Goal: Information Seeking & Learning: Compare options

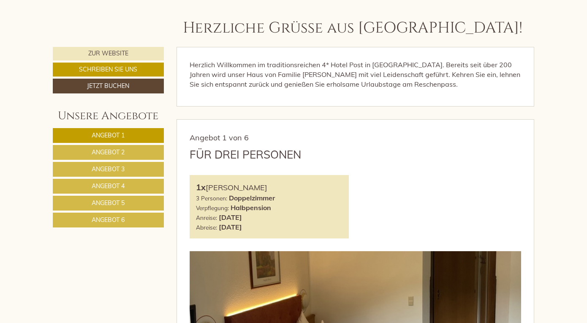
scroll to position [312, 0]
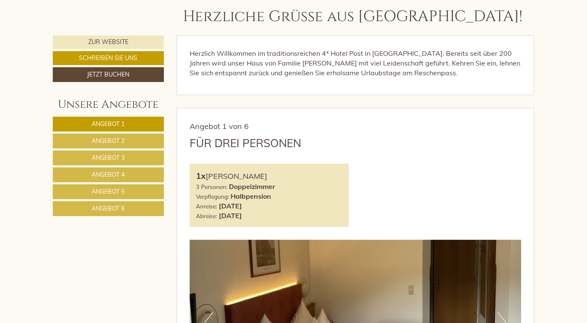
click at [130, 154] on link "Angebot 3" at bounding box center [108, 157] width 111 height 15
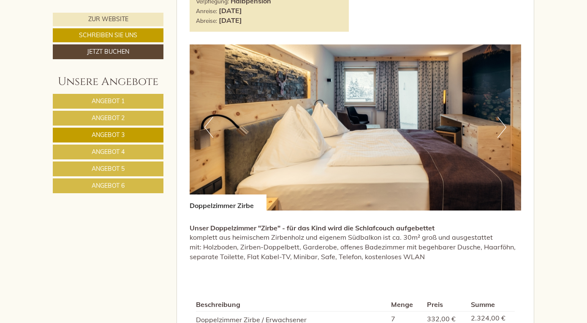
scroll to position [514, 0]
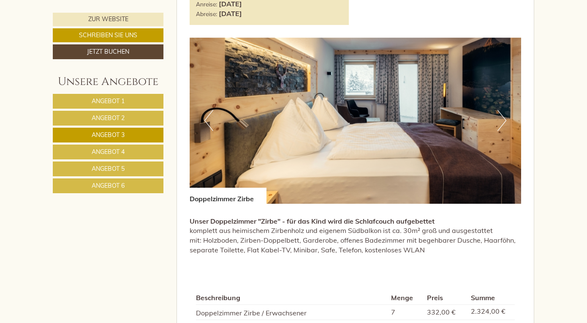
drag, startPoint x: 369, startPoint y: 231, endPoint x: 358, endPoint y: 248, distance: 19.8
click at [358, 248] on div "Previous Next Doppelzimmer Zirbe Unser Doppelzimmer "Zirbe" - für das Kind wird…" at bounding box center [356, 155] width 332 height 234
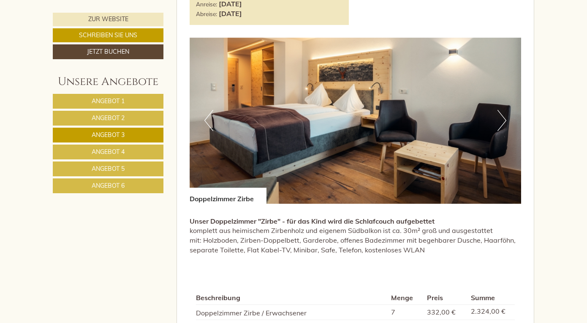
click at [508, 274] on div "Beschreibung Menge Preis Summe Doppelzimmer Zirbe / Erwachsener 7 332,00 € 2.32…" at bounding box center [356, 328] width 332 height 113
click at [507, 274] on div "Beschreibung Menge Preis Summe Doppelzimmer Zirbe / Erwachsener 7 332,00 € 2.32…" at bounding box center [356, 328] width 332 height 113
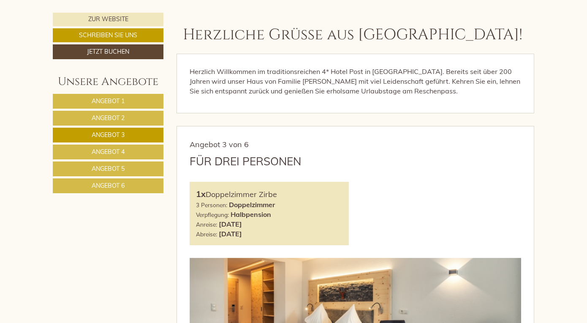
scroll to position [355, 0]
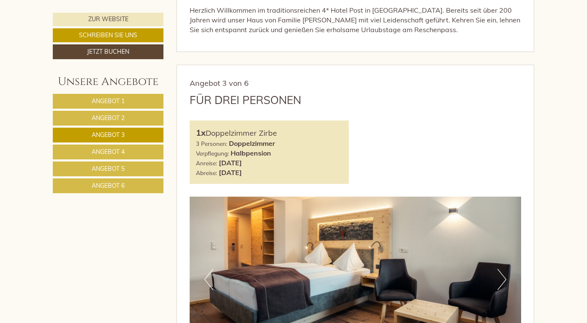
click at [117, 186] on span "Angebot 6" at bounding box center [108, 186] width 33 height 8
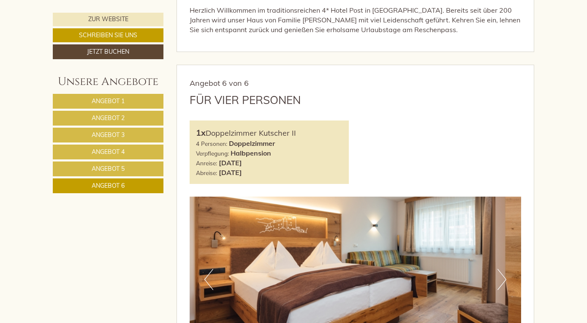
scroll to position [419, 0]
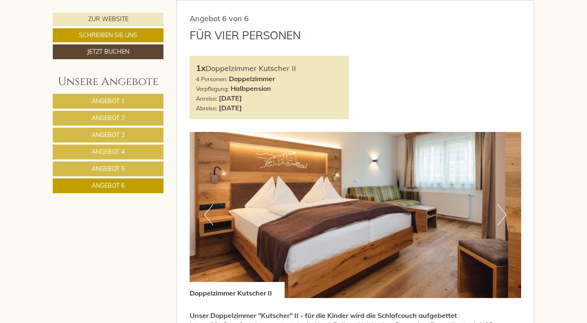
click at [122, 167] on span "Angebot 5" at bounding box center [108, 169] width 33 height 8
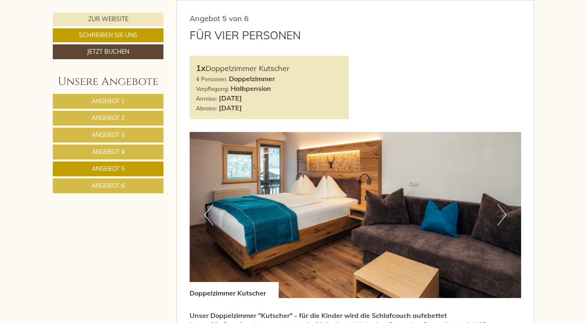
click at [119, 154] on span "Angebot 4" at bounding box center [108, 152] width 33 height 8
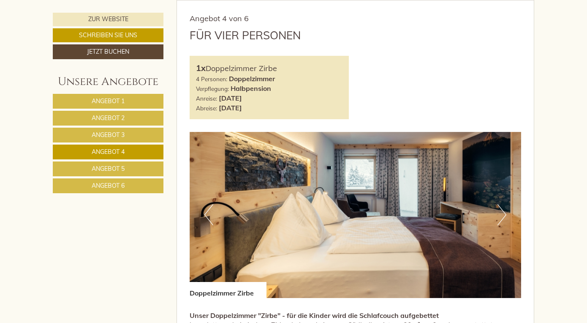
click at [122, 138] on span "Angebot 3" at bounding box center [108, 135] width 33 height 8
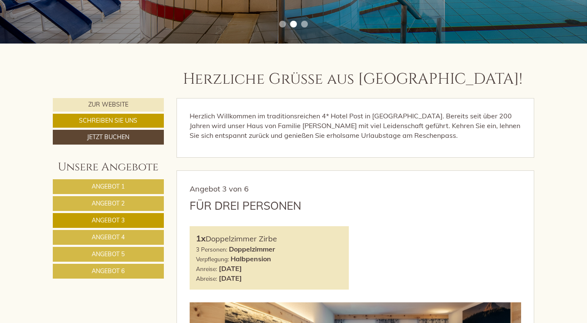
scroll to position [237, 0]
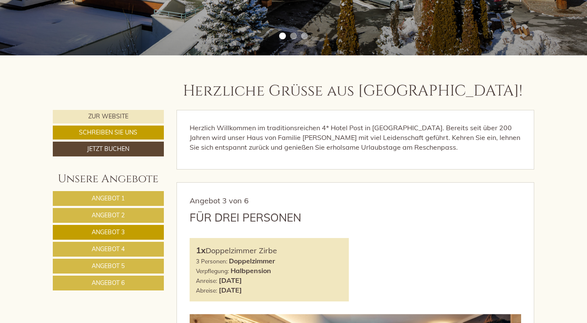
click at [143, 201] on link "Angebot 1" at bounding box center [108, 198] width 111 height 15
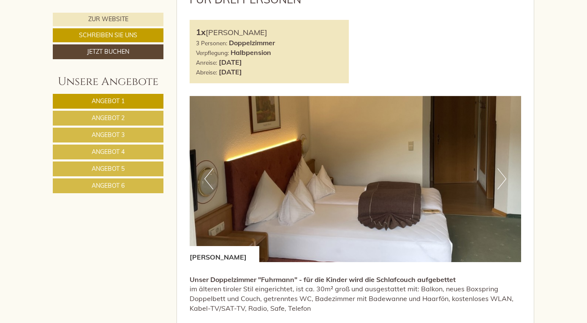
scroll to position [491, 0]
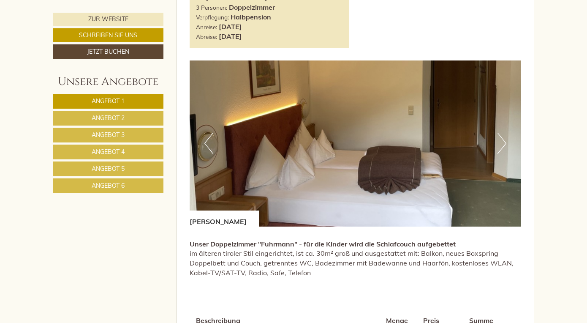
click at [129, 134] on link "Angebot 3" at bounding box center [108, 135] width 111 height 15
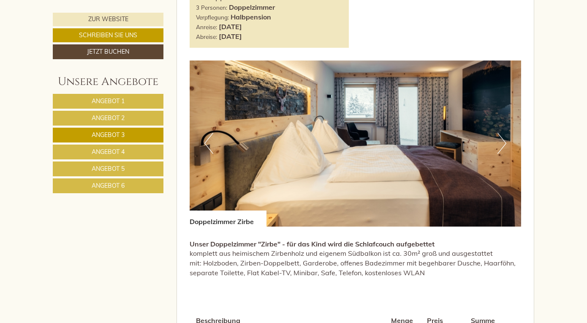
scroll to position [419, 0]
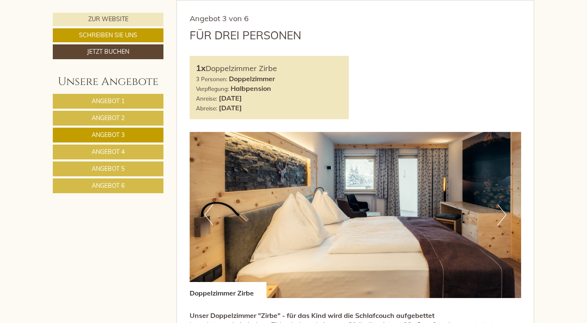
click at [125, 153] on link "Angebot 4" at bounding box center [108, 151] width 111 height 15
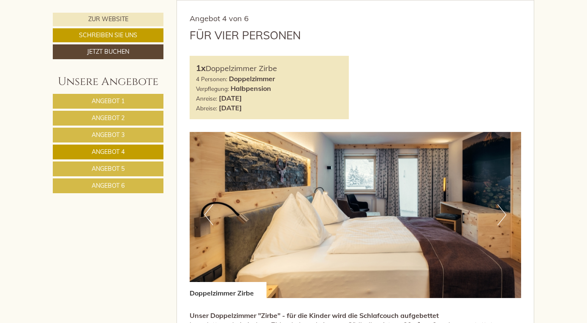
click at [120, 169] on span "Angebot 5" at bounding box center [108, 169] width 33 height 8
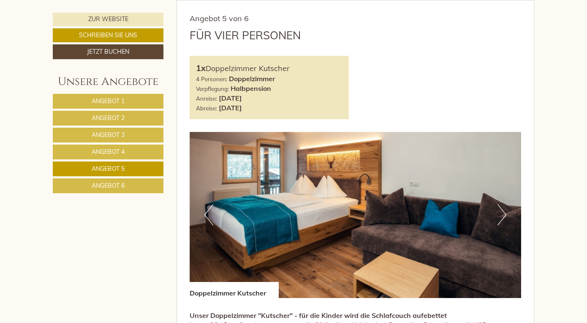
click at [115, 183] on span "Angebot 6" at bounding box center [108, 186] width 33 height 8
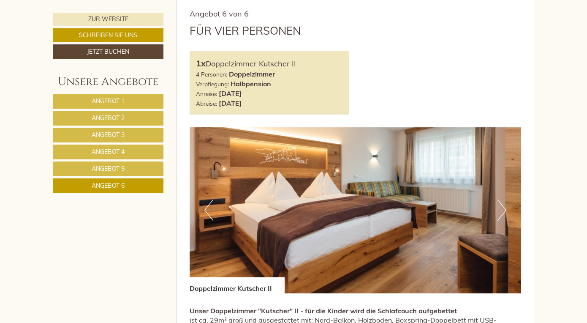
scroll to position [467, 0]
